Goal: Navigation & Orientation: Go to known website

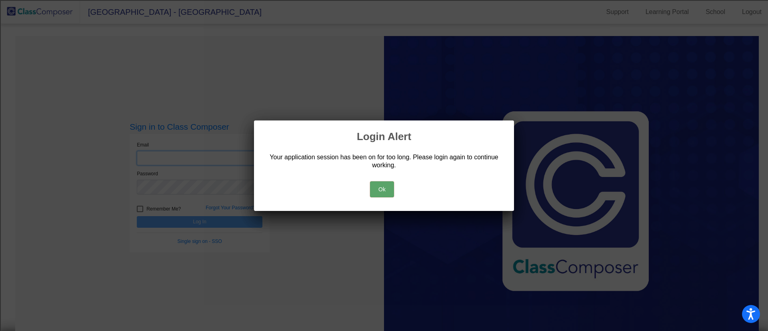
type input "[EMAIL_ADDRESS][DOMAIN_NAME]"
click at [382, 188] on button "Ok" at bounding box center [382, 189] width 24 height 16
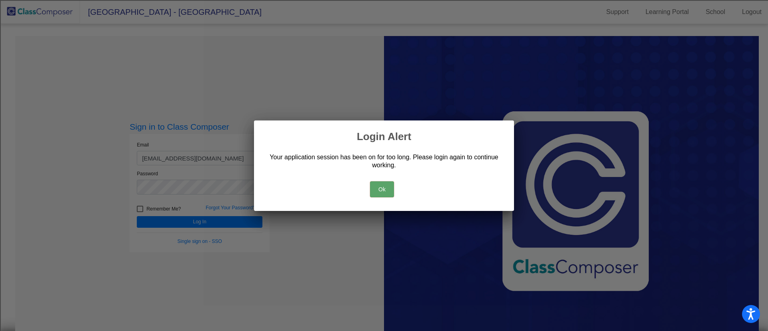
click at [375, 183] on button "Ok" at bounding box center [382, 189] width 24 height 16
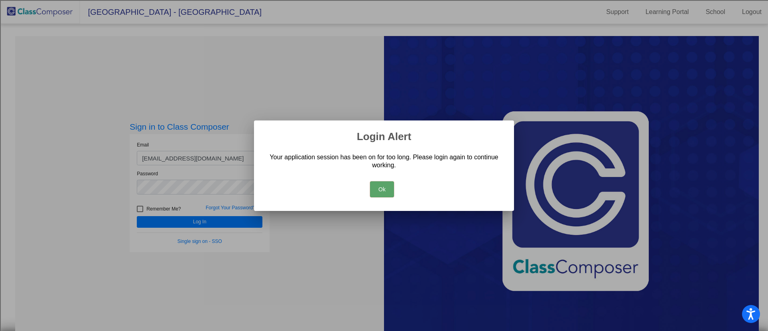
click at [385, 192] on button "Ok" at bounding box center [382, 189] width 24 height 16
